Goal: Transaction & Acquisition: Purchase product/service

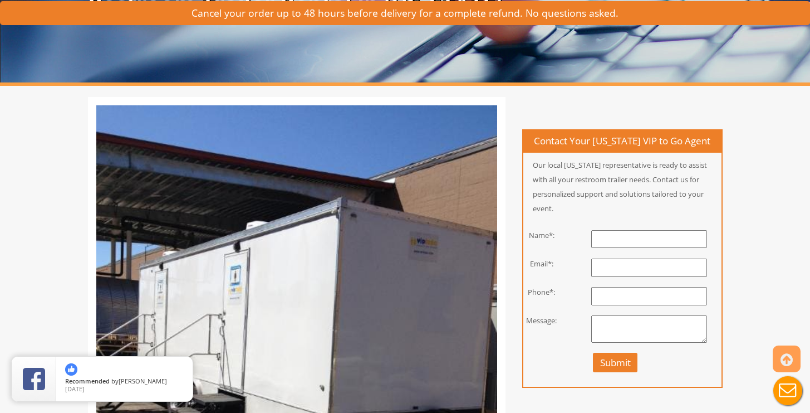
scroll to position [121, 0]
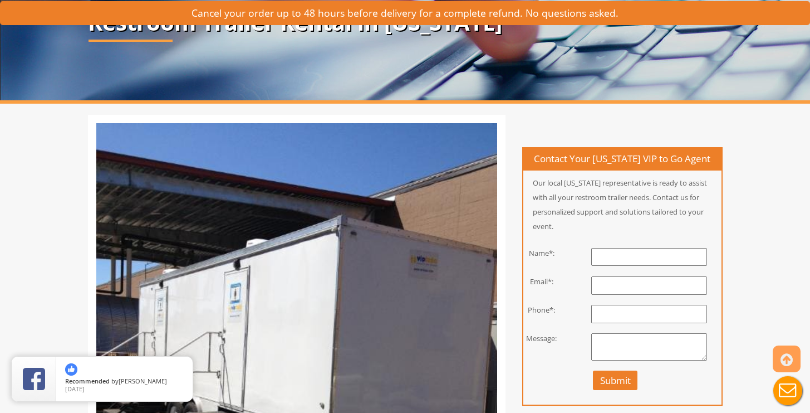
click at [625, 252] on input "text" at bounding box center [649, 257] width 116 height 18
type input "[PERSON_NAME]"
type input "[PERSON_NAME][EMAIL_ADDRESS][DOMAIN_NAME]"
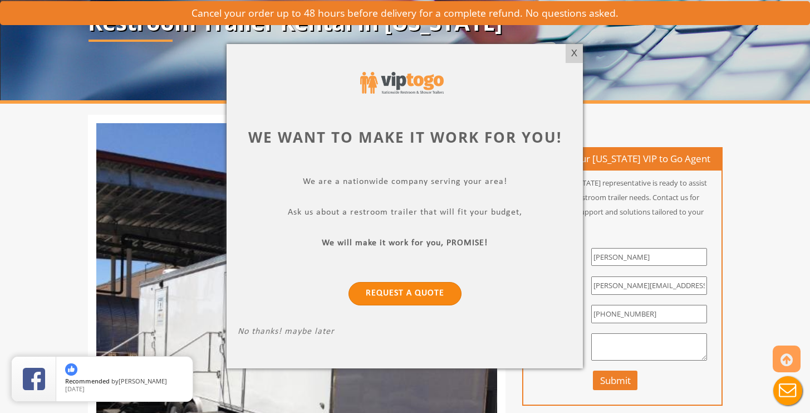
type input "[PHONE_NUMBER]"
click at [407, 293] on link "Request a Quote" at bounding box center [405, 293] width 113 height 23
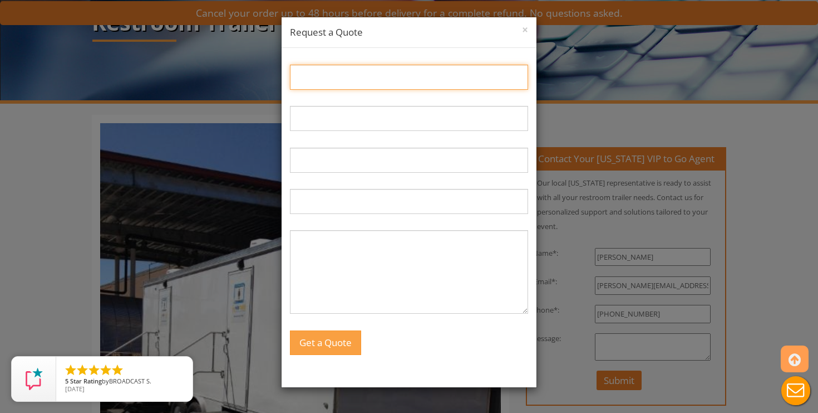
click at [355, 77] on input "Name:" at bounding box center [409, 77] width 238 height 25
click at [329, 87] on input "Name:" at bounding box center [409, 77] width 238 height 25
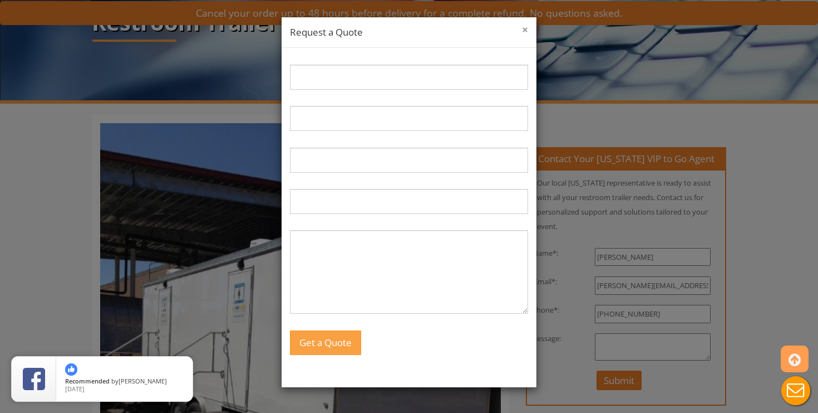
click at [523, 31] on button "×" at bounding box center [525, 29] width 6 height 11
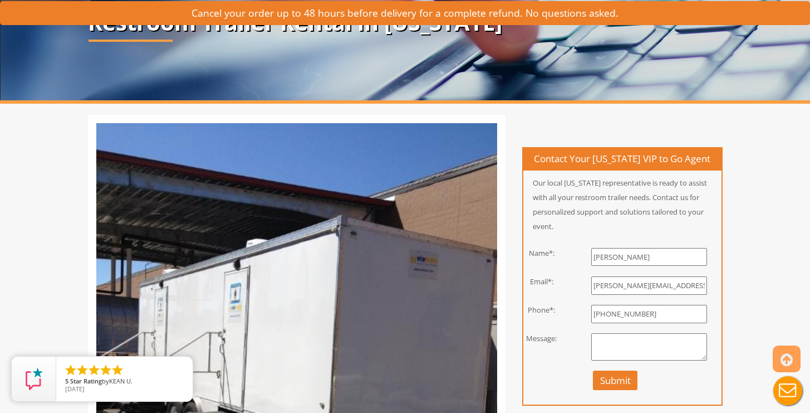
click at [608, 338] on textarea at bounding box center [649, 347] width 116 height 28
type textarea "Looking for a quote for a toilet trailer in Kingston, NY on Saturday, October 1…"
click at [610, 382] on button "Submit" at bounding box center [615, 379] width 45 height 19
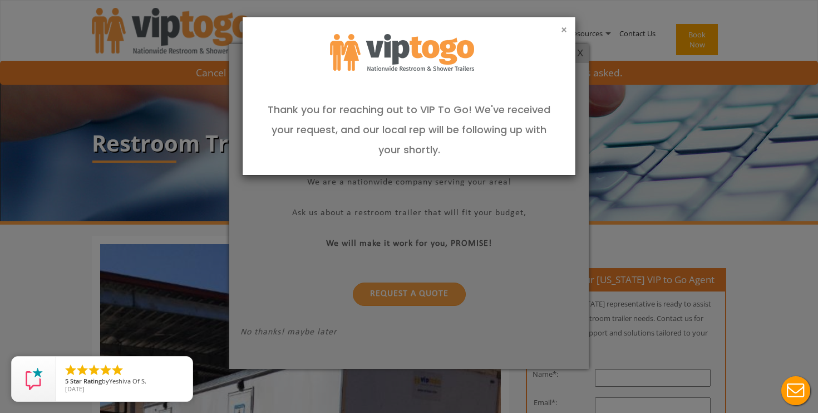
click at [561, 35] on button "×" at bounding box center [564, 29] width 6 height 11
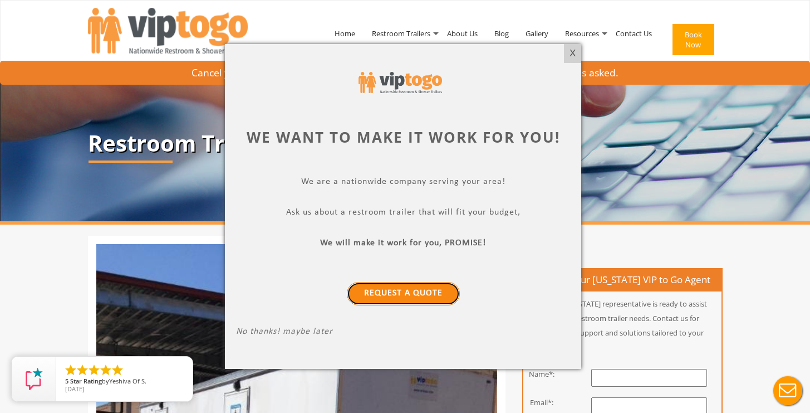
click at [425, 290] on link "Request a Quote" at bounding box center [403, 293] width 113 height 23
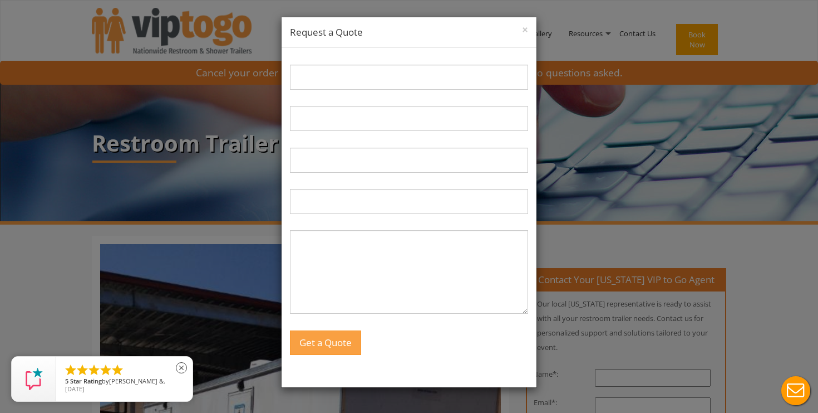
click at [115, 371] on li "" at bounding box center [117, 369] width 13 height 13
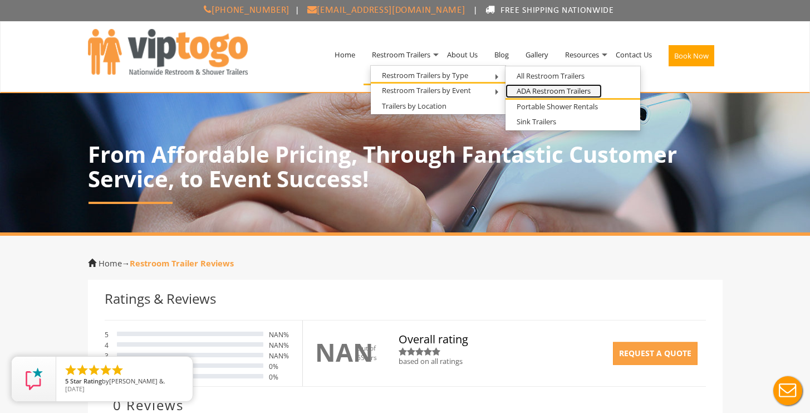
click at [529, 90] on link "ADA Restroom Trailers" at bounding box center [554, 91] width 96 height 14
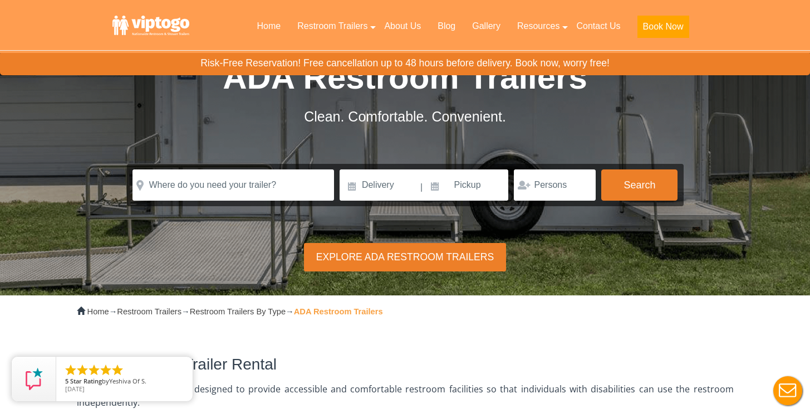
scroll to position [44, 0]
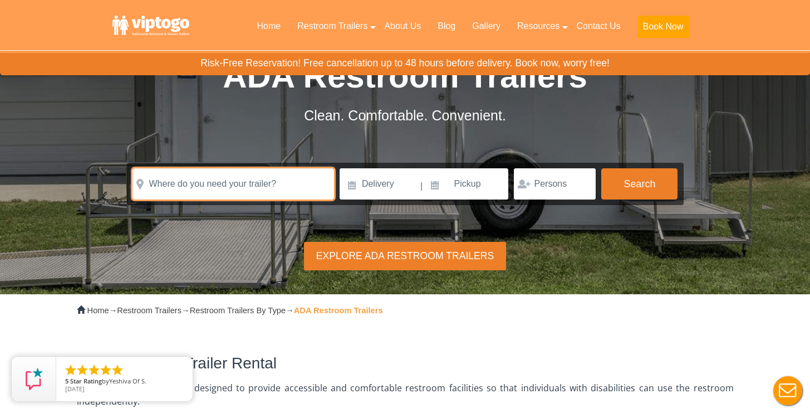
click at [289, 174] on input "text" at bounding box center [234, 183] width 202 height 31
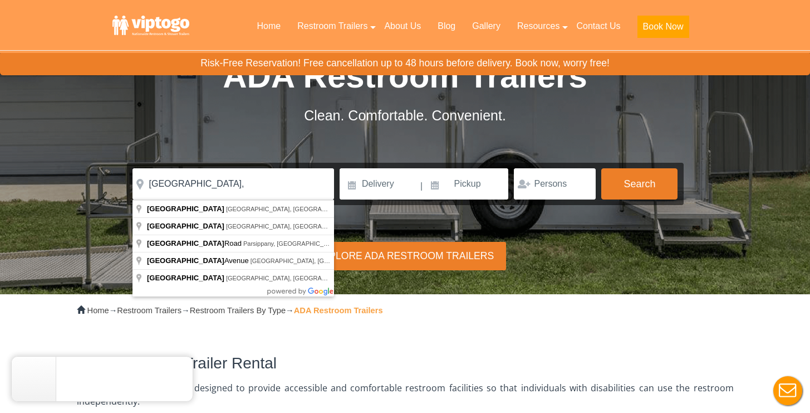
type input "Kingston, NY, USA"
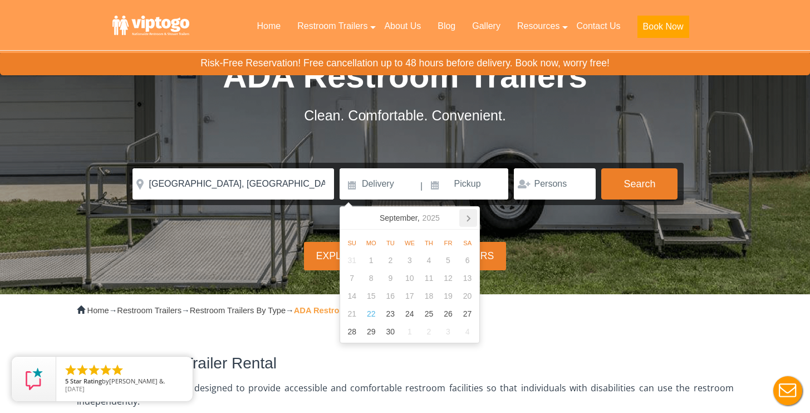
click at [467, 220] on icon at bounding box center [468, 218] width 3 height 6
click at [465, 283] on div "11" at bounding box center [467, 278] width 19 height 18
type input "10/11/2025"
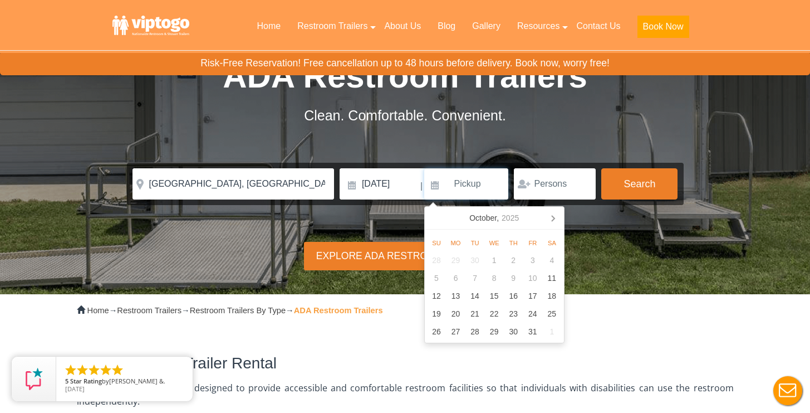
click at [465, 194] on input at bounding box center [466, 183] width 85 height 31
click at [554, 281] on div "11" at bounding box center [551, 278] width 19 height 18
type input "[DATE]"
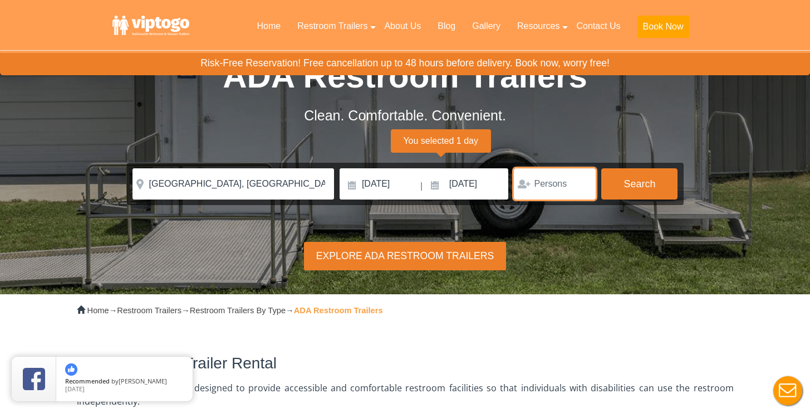
click at [548, 191] on input "number" at bounding box center [555, 183] width 82 height 31
type input "1"
click at [584, 187] on input "1" at bounding box center [555, 183] width 82 height 31
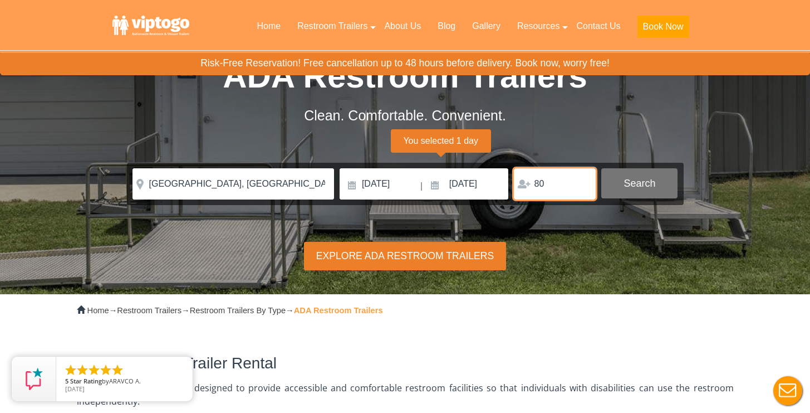
type input "80"
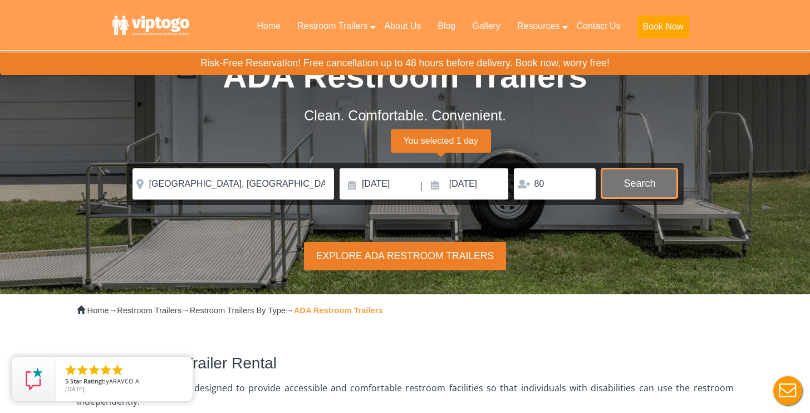
click at [650, 195] on button "Search" at bounding box center [639, 183] width 76 height 30
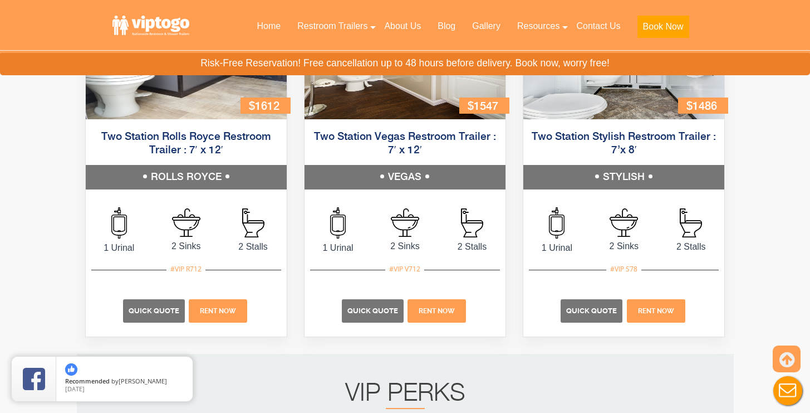
scroll to position [804, 0]
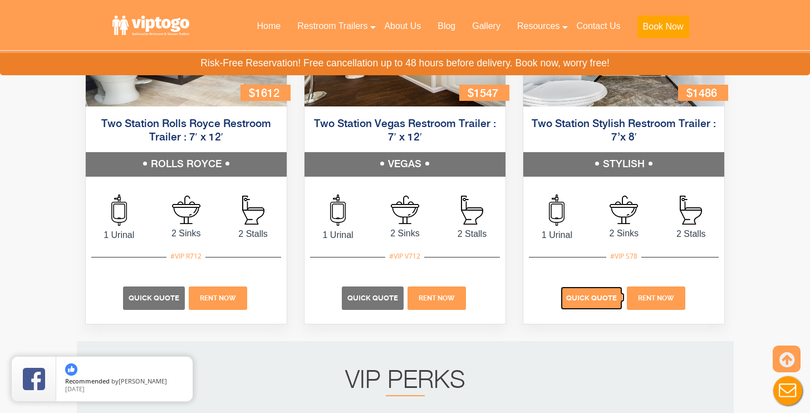
click at [586, 294] on span "Quick Quote" at bounding box center [591, 297] width 51 height 8
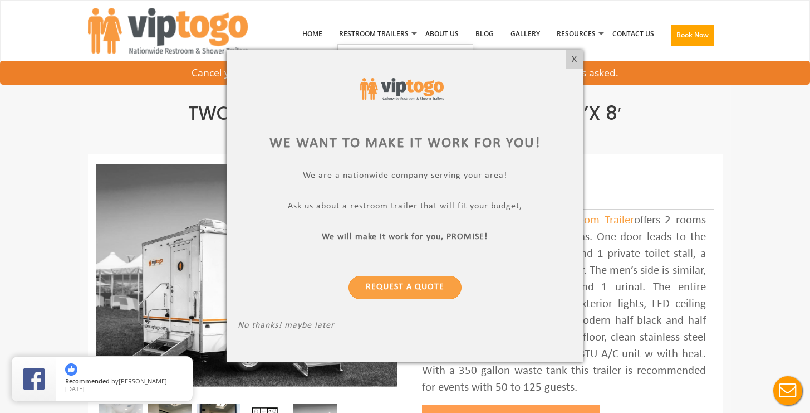
click at [91, 138] on div at bounding box center [405, 206] width 810 height 413
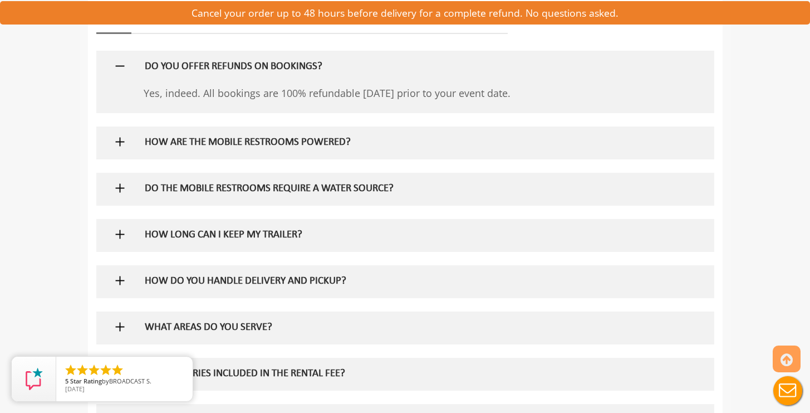
scroll to position [676, 0]
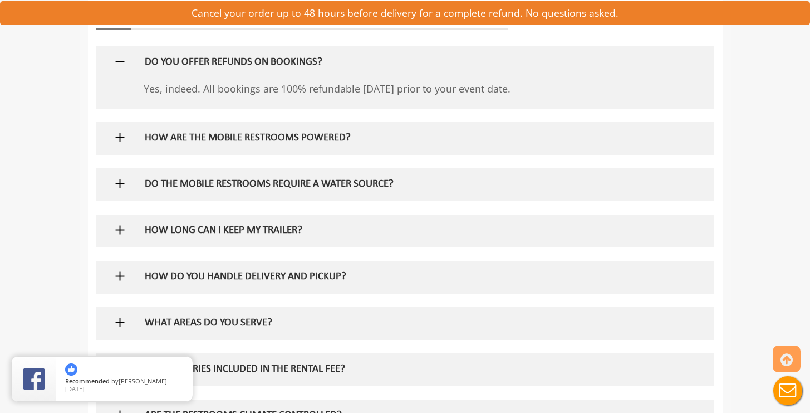
click at [316, 143] on h5 "HOW ARE THE MOBILE RESTROOMS POWERED?" at bounding box center [387, 139] width 484 height 12
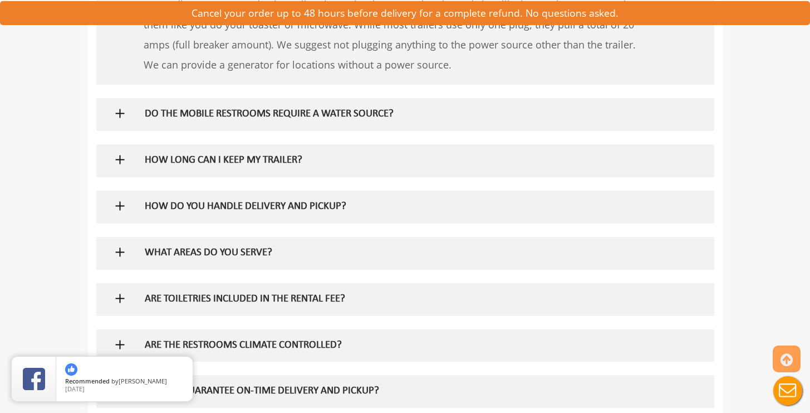
scroll to position [837, 0]
click at [336, 114] on h5 "DO THE MOBILE RESTROOMS REQUIRE A WATER SOURCE?" at bounding box center [387, 113] width 484 height 12
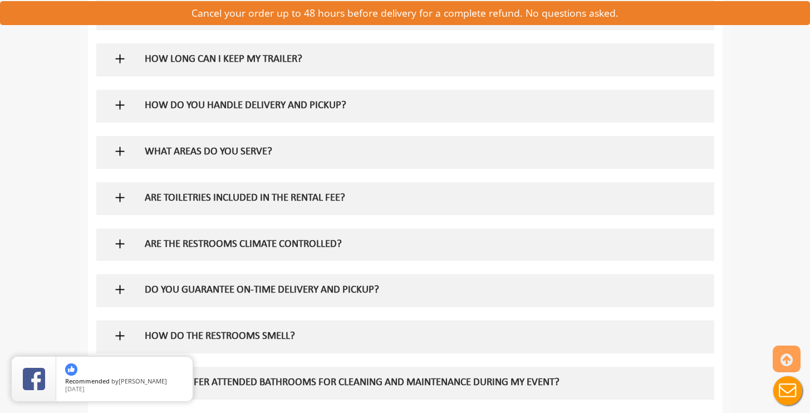
scroll to position [1013, 0]
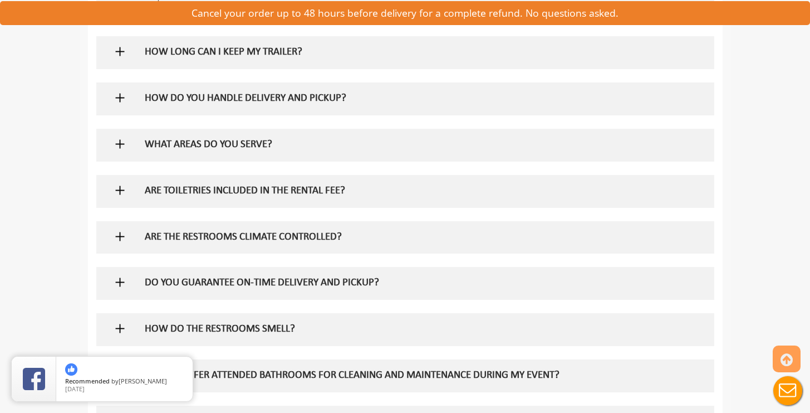
click at [273, 140] on h5 "WHAT AREAS DO YOU SERVE?" at bounding box center [387, 145] width 484 height 12
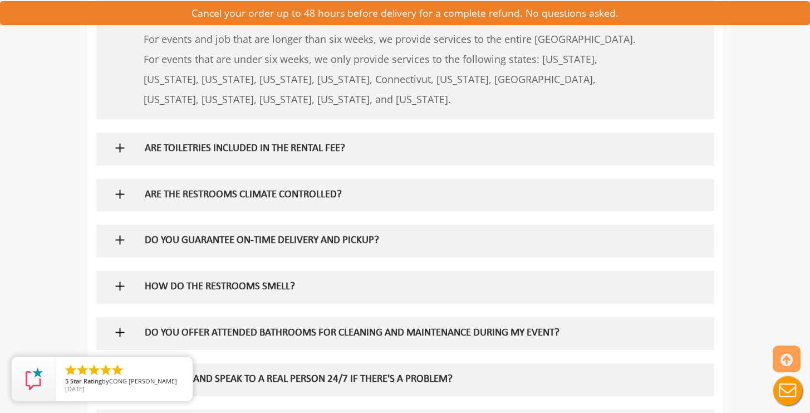
scroll to position [1147, 0]
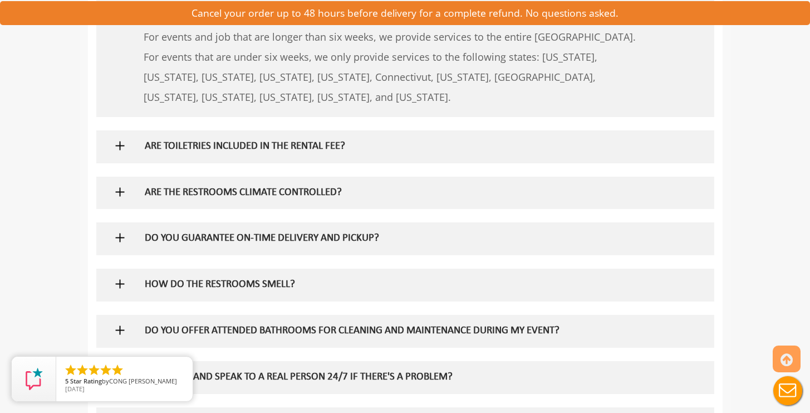
click at [328, 141] on h5 "ARE TOILETRIES INCLUDED IN THE RENTAL FEE?" at bounding box center [387, 147] width 484 height 12
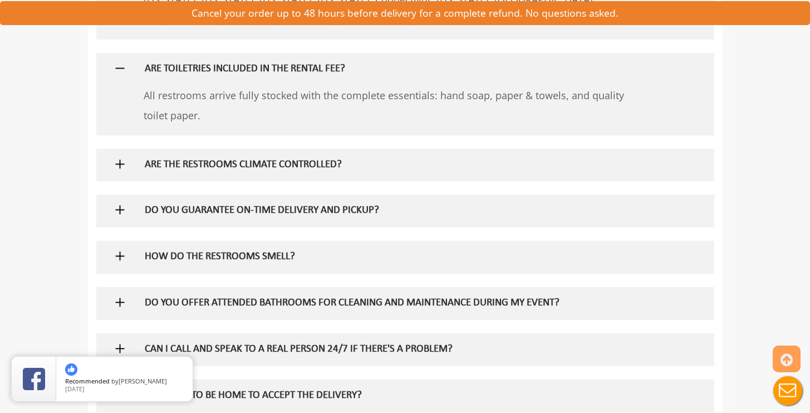
scroll to position [1228, 0]
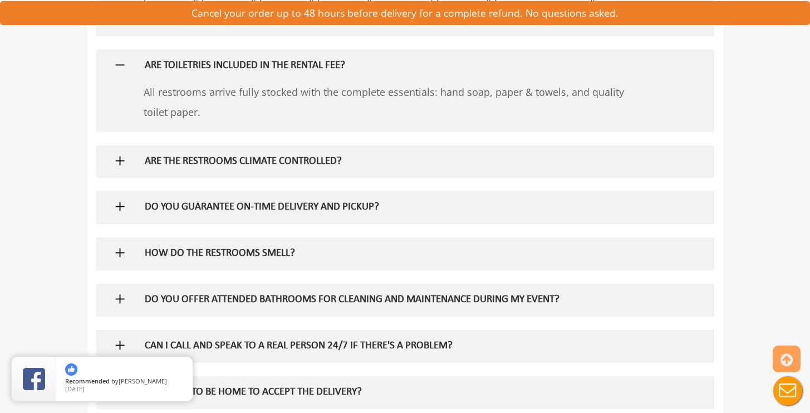
click at [321, 163] on h5 "ARE THE RESTROOMS CLIMATE CONTROLLED?" at bounding box center [387, 162] width 484 height 12
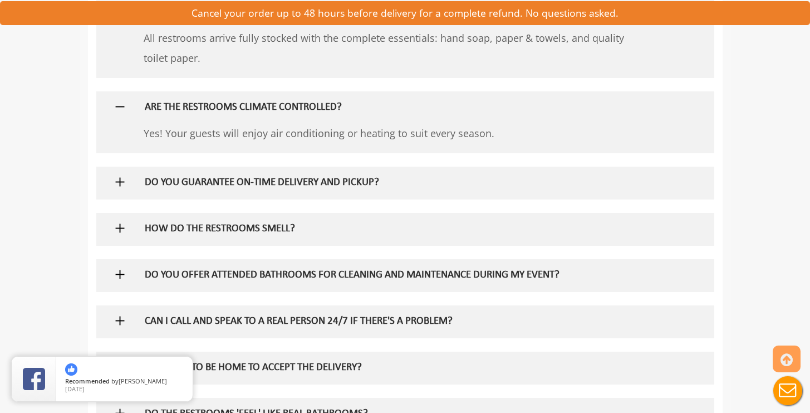
scroll to position [1284, 0]
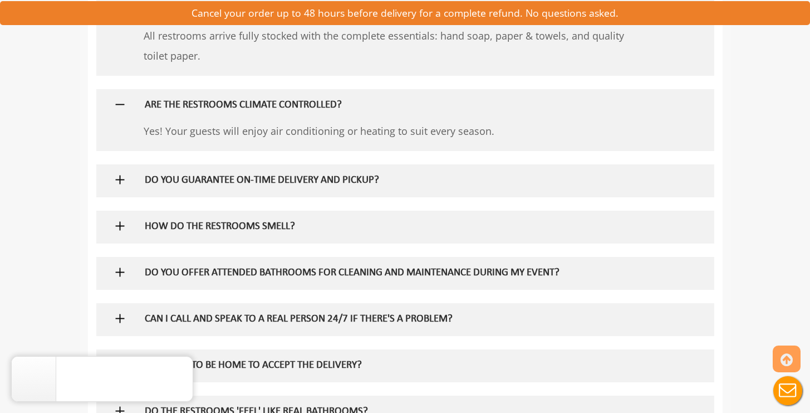
click at [322, 180] on h5 "DO YOU GUARANTEE ON-TIME DELIVERY AND PICKUP?" at bounding box center [387, 181] width 484 height 12
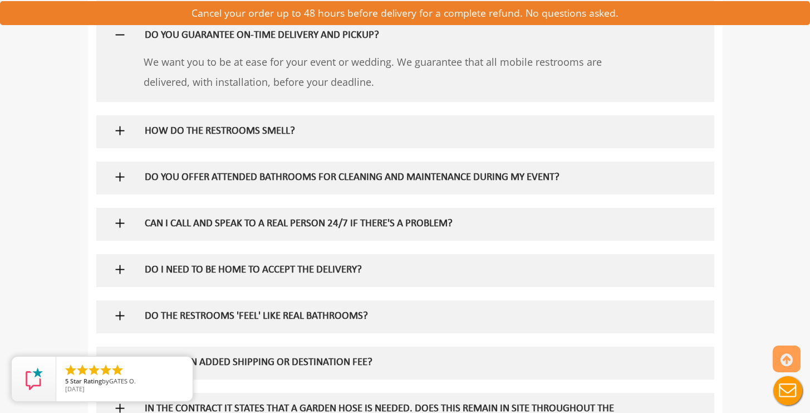
scroll to position [1431, 0]
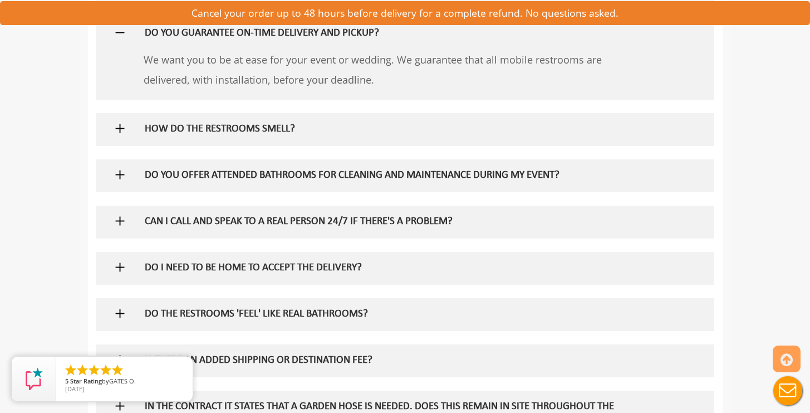
click at [280, 130] on h5 "HOW DO THE RESTROOMS SMELL?" at bounding box center [387, 130] width 484 height 12
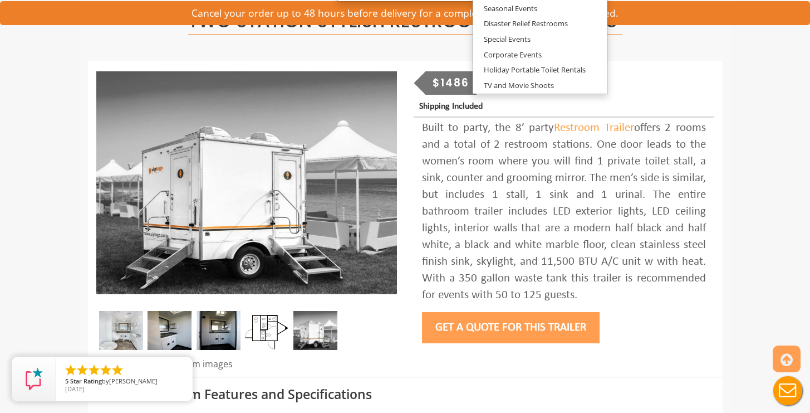
scroll to position [184, 0]
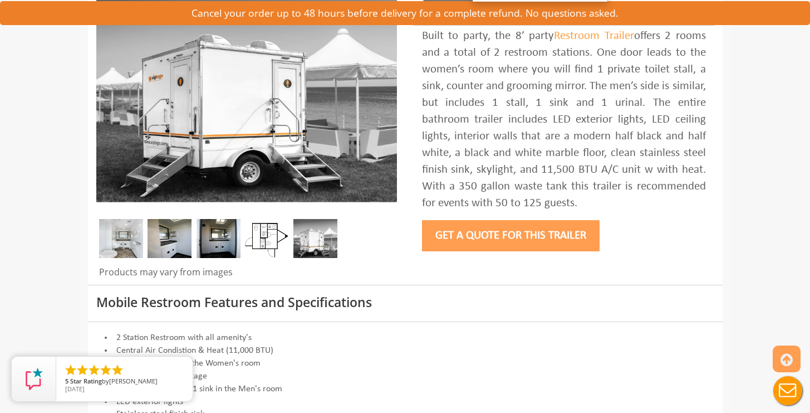
click at [524, 234] on button "Get a Quote for this Trailer" at bounding box center [511, 235] width 178 height 31
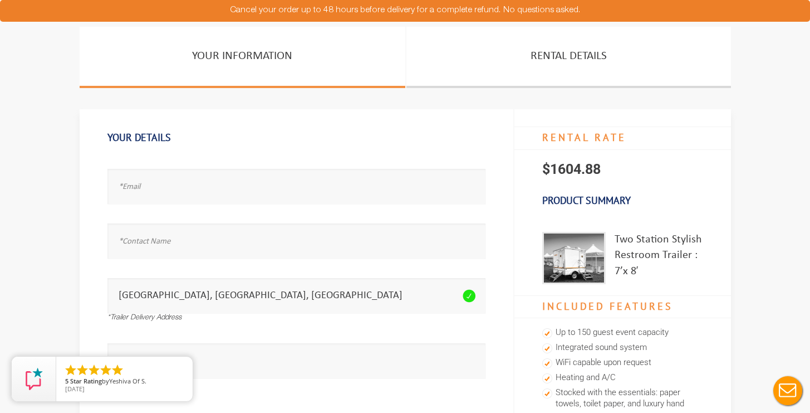
click at [247, 168] on div "Email address seems invalid." at bounding box center [296, 182] width 378 height 55
click at [198, 180] on input "text" at bounding box center [296, 186] width 378 height 35
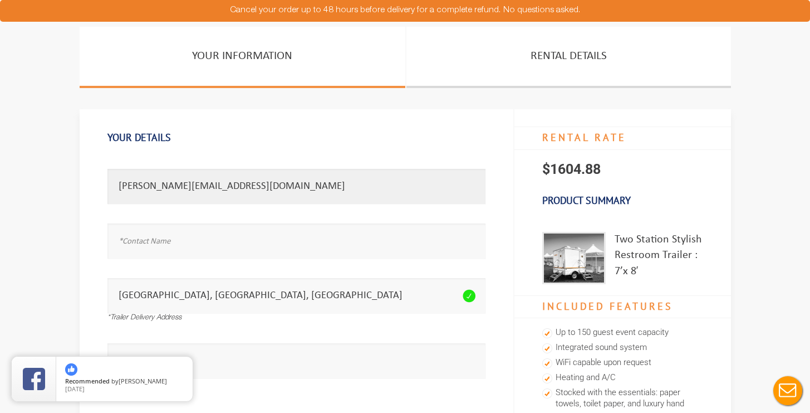
type input "[PERSON_NAME][EMAIL_ADDRESS][DOMAIN_NAME]"
type input "C"
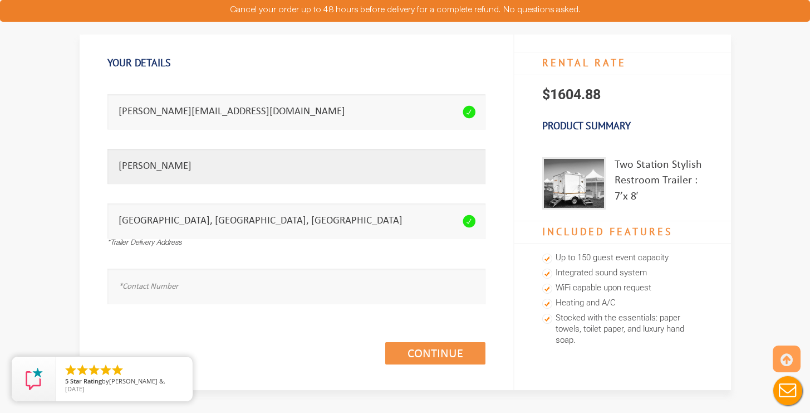
type input "[PERSON_NAME]"
click at [144, 291] on input "text" at bounding box center [296, 285] width 378 height 35
click at [155, 286] on input "[PHONE_NUMBER]" at bounding box center [296, 285] width 378 height 35
type input "[PHONE_NUMBER]"
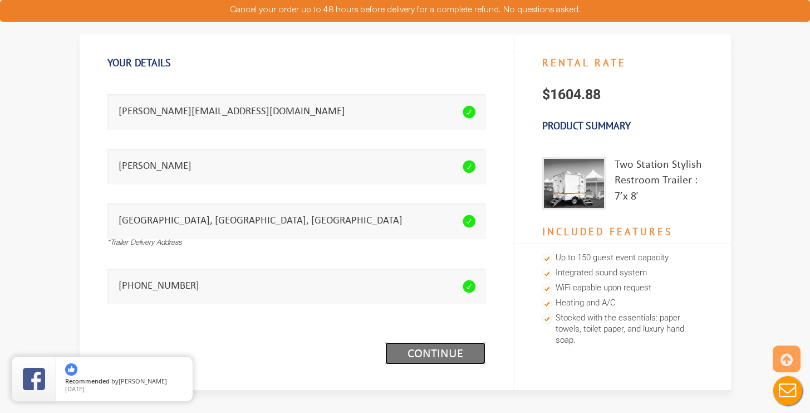
click at [454, 359] on link "Continue (1/3)" at bounding box center [435, 353] width 100 height 22
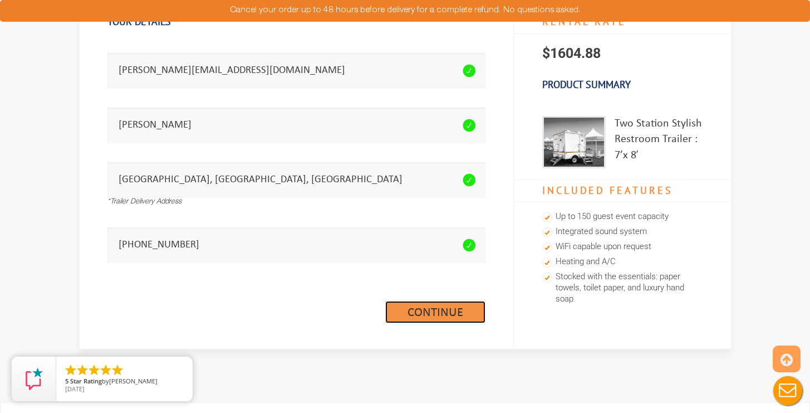
scroll to position [109, 0]
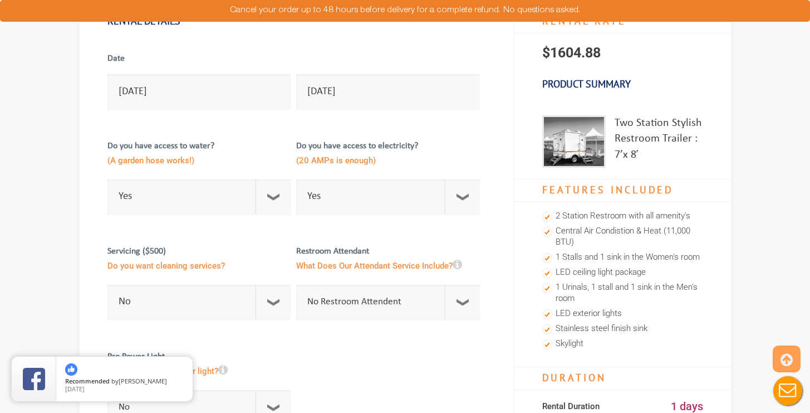
scroll to position [116, 0]
click at [278, 202] on select "Select Option Yes No" at bounding box center [199, 197] width 184 height 35
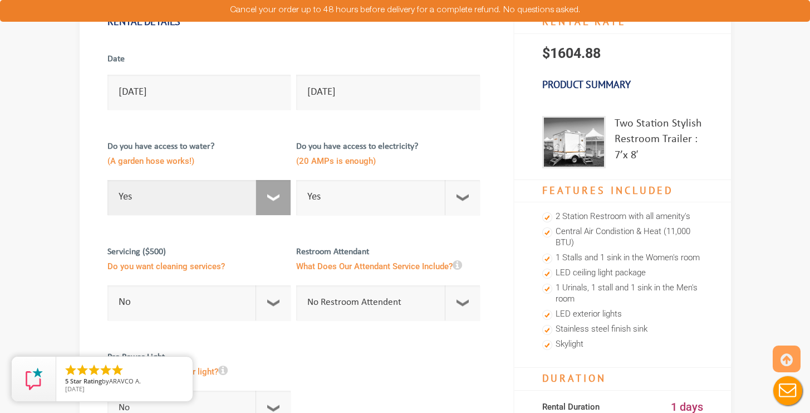
click at [107, 180] on select "Select Option Yes No" at bounding box center [199, 197] width 184 height 35
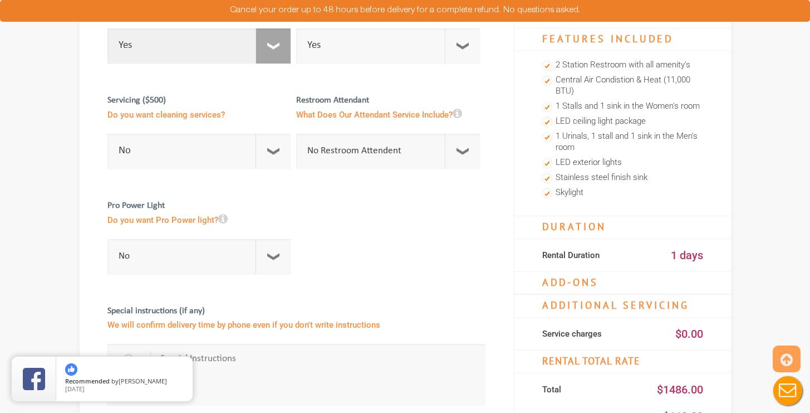
scroll to position [232, 0]
